Goal: Navigation & Orientation: Find specific page/section

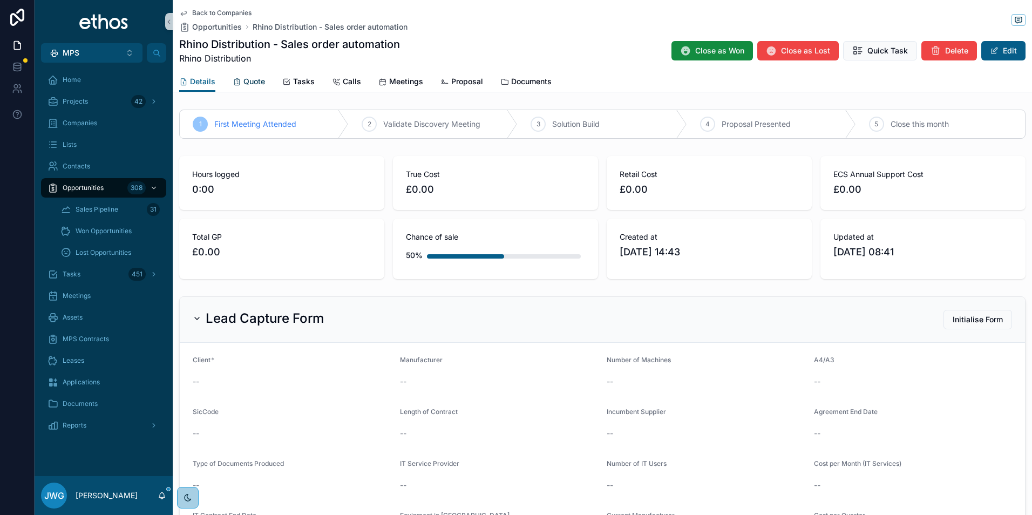
click at [258, 73] on link "Quote" at bounding box center [249, 83] width 32 height 22
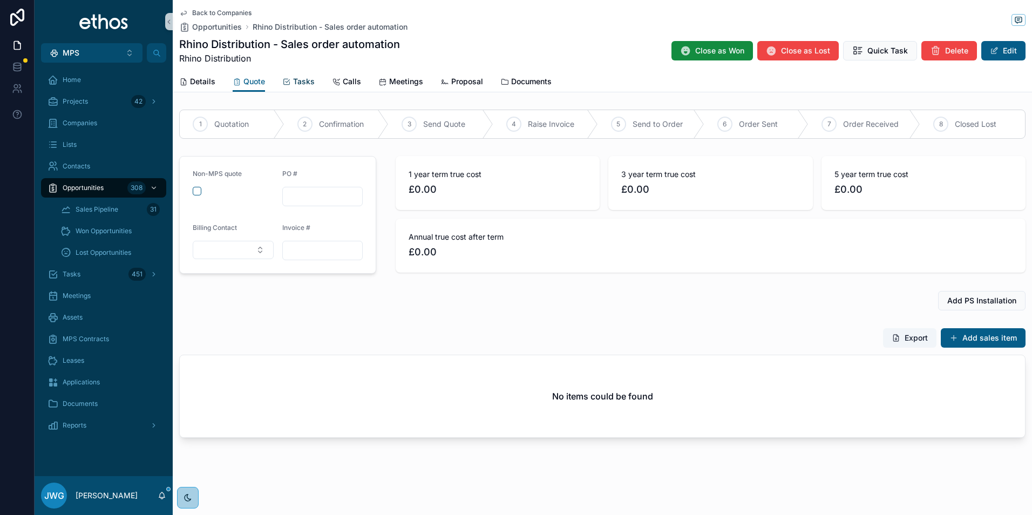
click at [301, 80] on span "Tasks" at bounding box center [304, 81] width 22 height 11
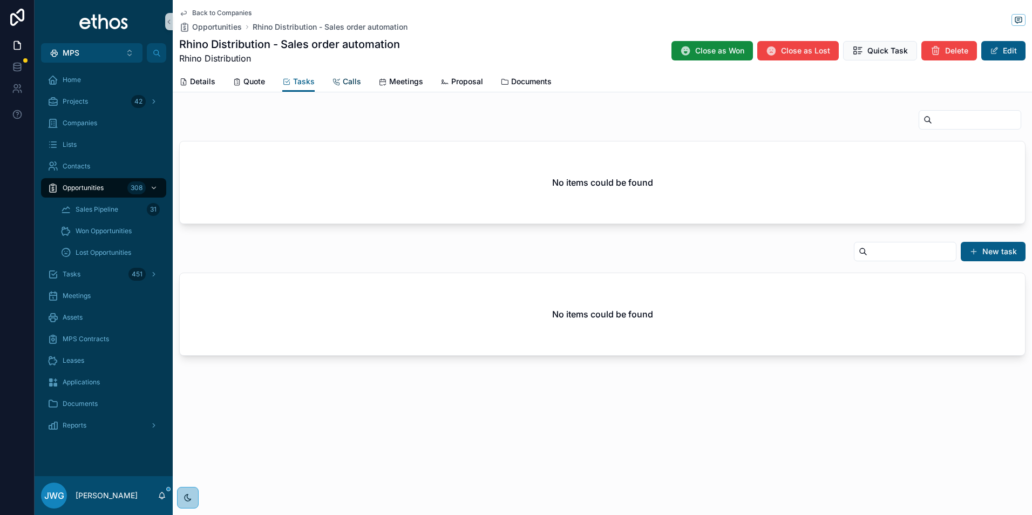
drag, startPoint x: 347, startPoint y: 82, endPoint x: 374, endPoint y: 80, distance: 27.1
click at [348, 82] on span "Calls" at bounding box center [352, 81] width 18 height 11
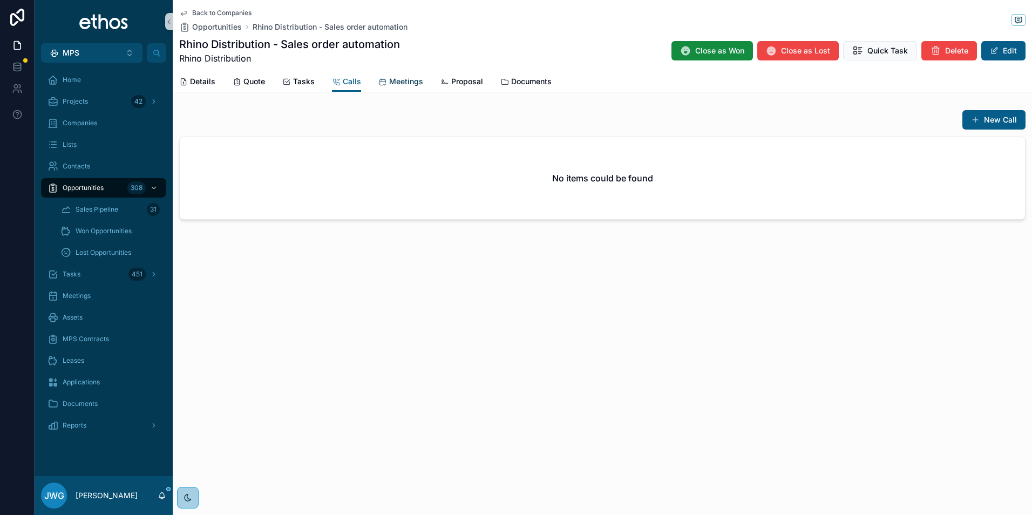
click at [401, 84] on span "Meetings" at bounding box center [406, 81] width 34 height 11
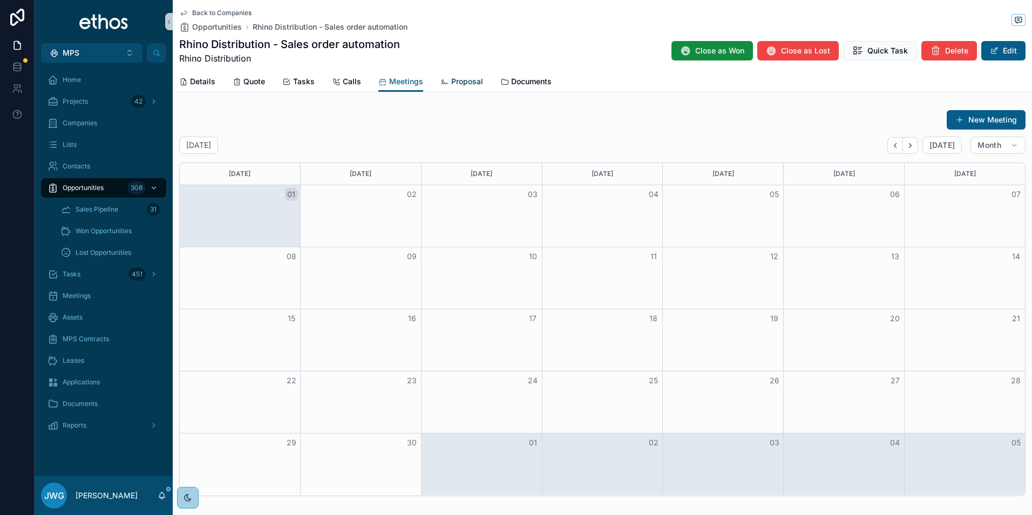
click at [458, 82] on span "Proposal" at bounding box center [467, 81] width 32 height 11
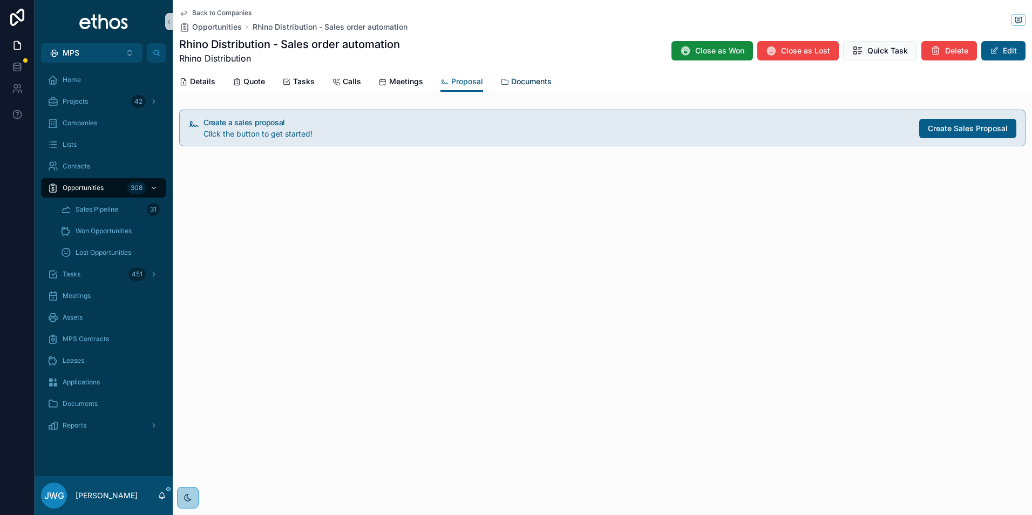
click at [514, 76] on span "Documents" at bounding box center [531, 81] width 40 height 11
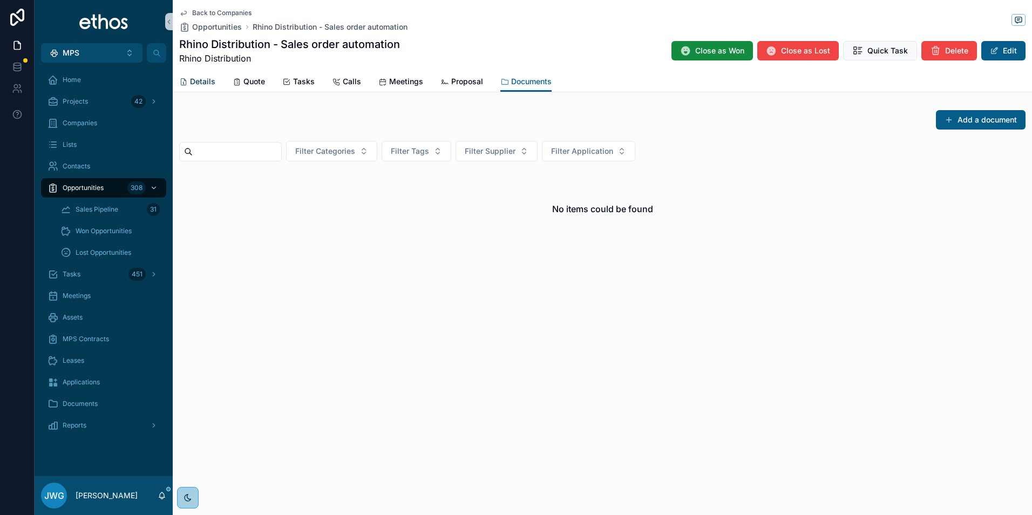
click at [201, 78] on span "Details" at bounding box center [202, 81] width 25 height 11
